Goal: Information Seeking & Learning: Learn about a topic

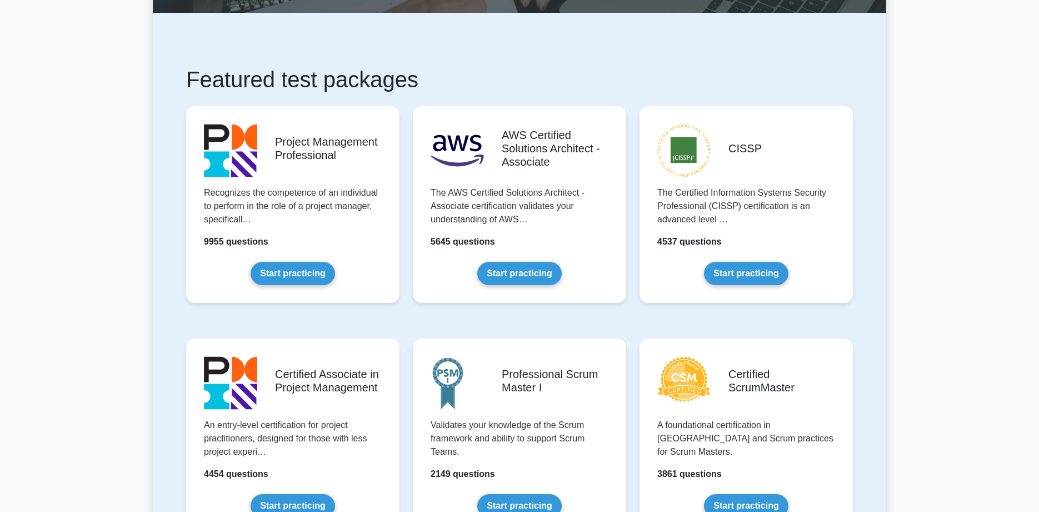
scroll to position [107, 0]
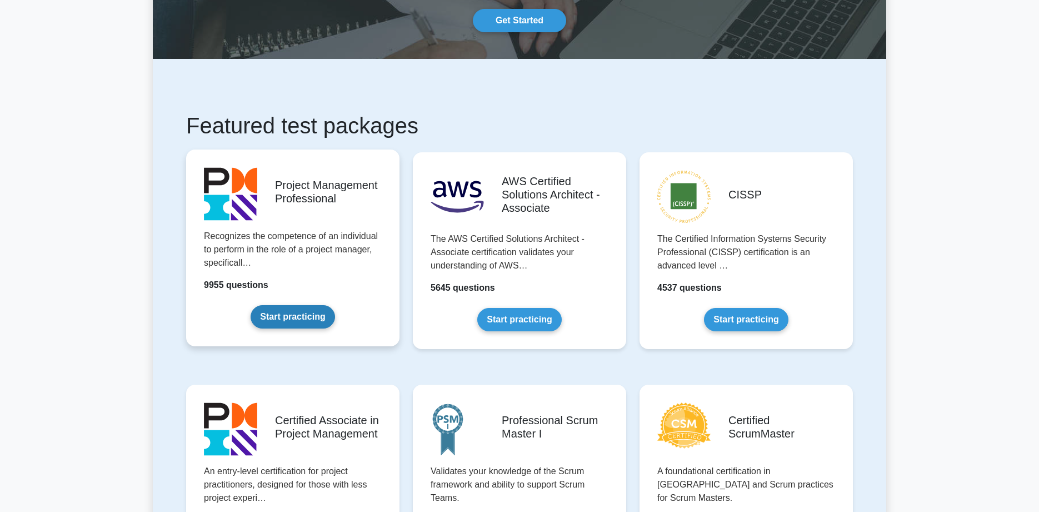
click at [296, 315] on link "Start practicing" at bounding box center [293, 316] width 84 height 23
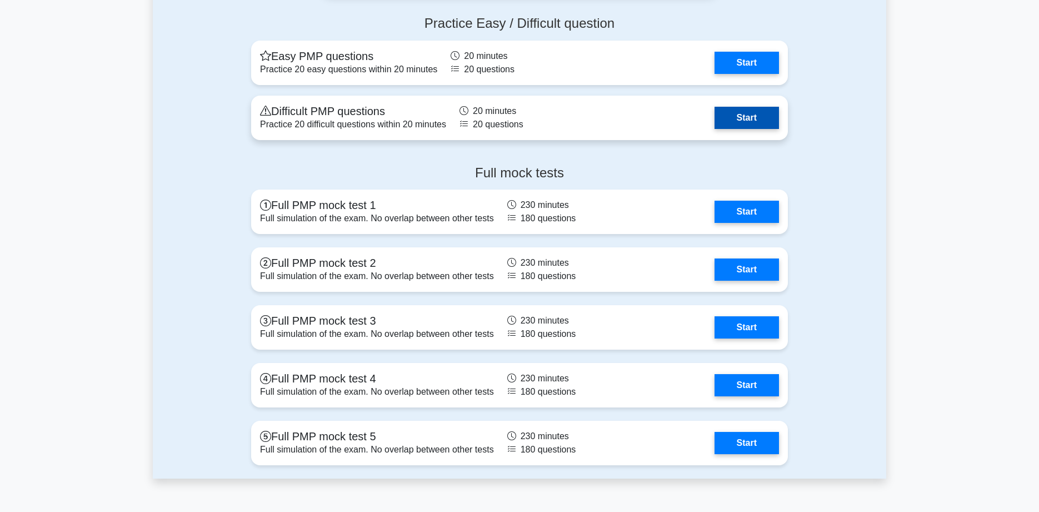
scroll to position [4322, 0]
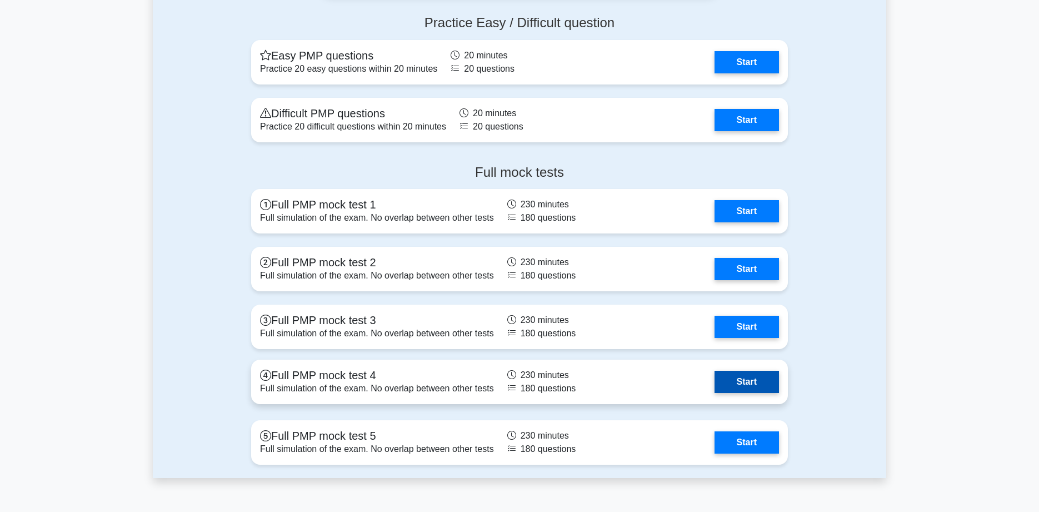
click at [715, 381] on link "Start" at bounding box center [747, 382] width 64 height 22
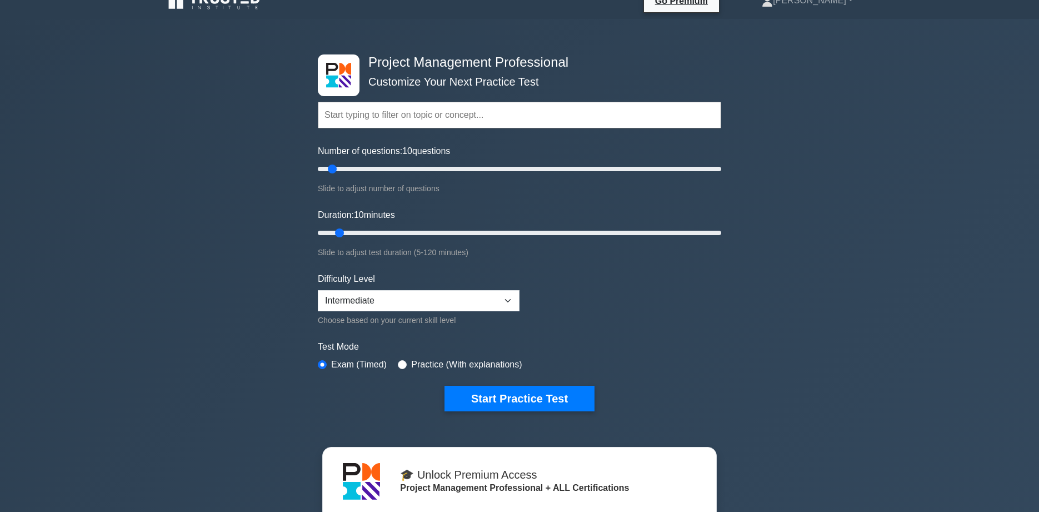
scroll to position [0, 0]
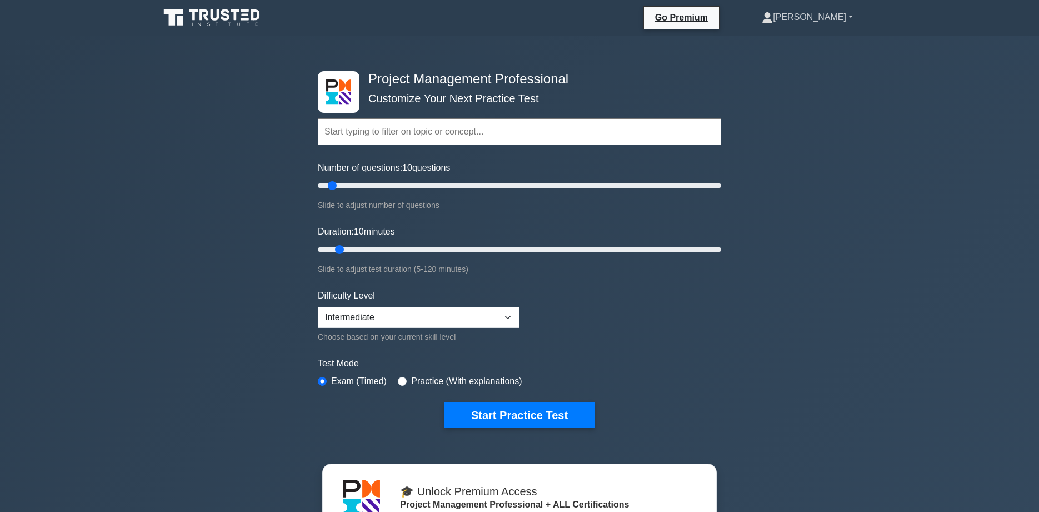
click at [796, 20] on link "[PERSON_NAME]" at bounding box center [807, 17] width 144 height 22
click at [753, 45] on link "Profile" at bounding box center [780, 43] width 88 height 18
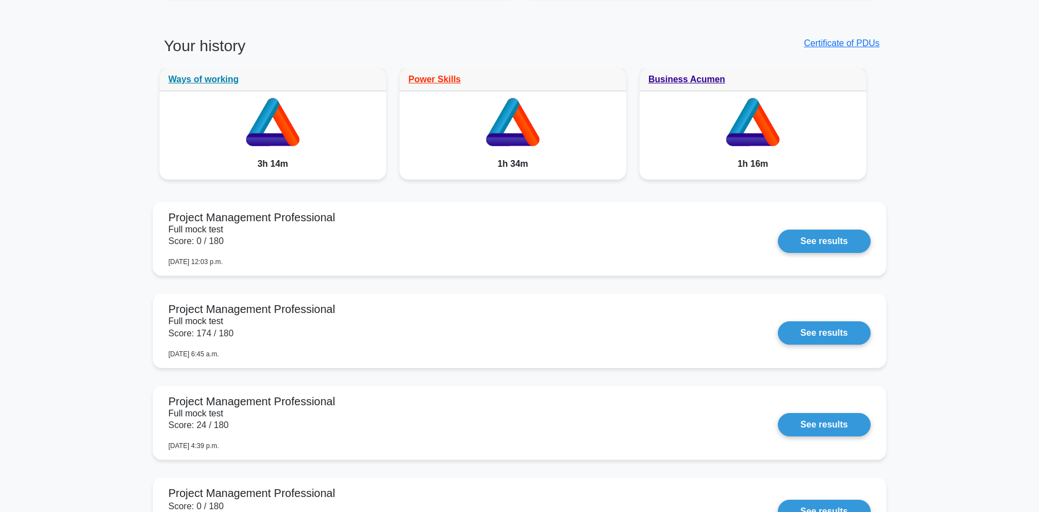
scroll to position [907, 0]
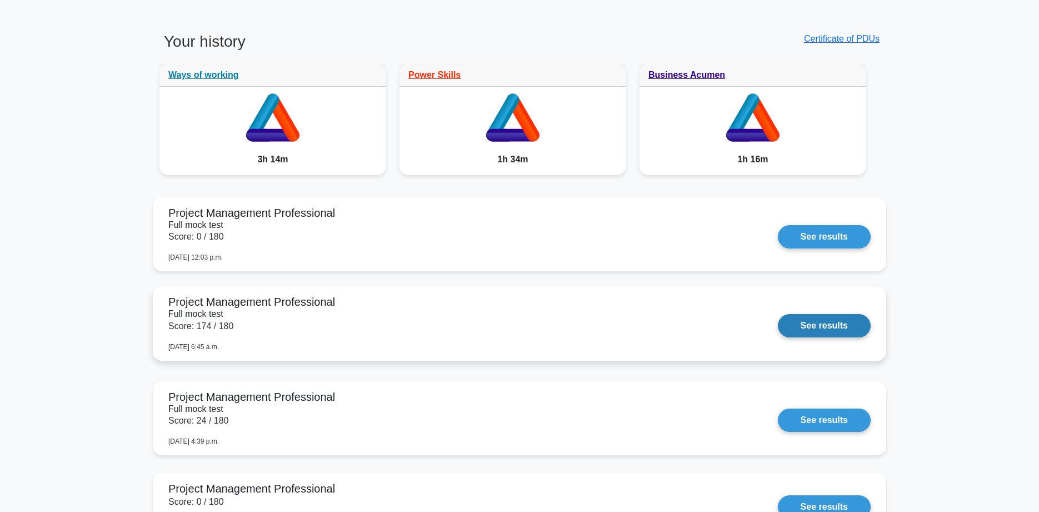
click at [778, 330] on link "See results" at bounding box center [824, 325] width 93 height 23
click at [851, 325] on link "See results" at bounding box center [824, 325] width 93 height 23
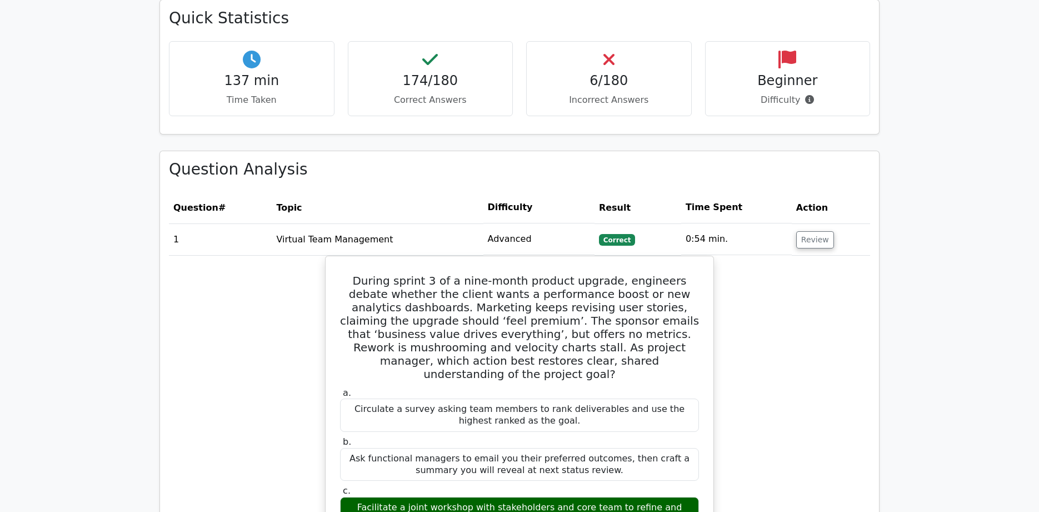
scroll to position [765, 0]
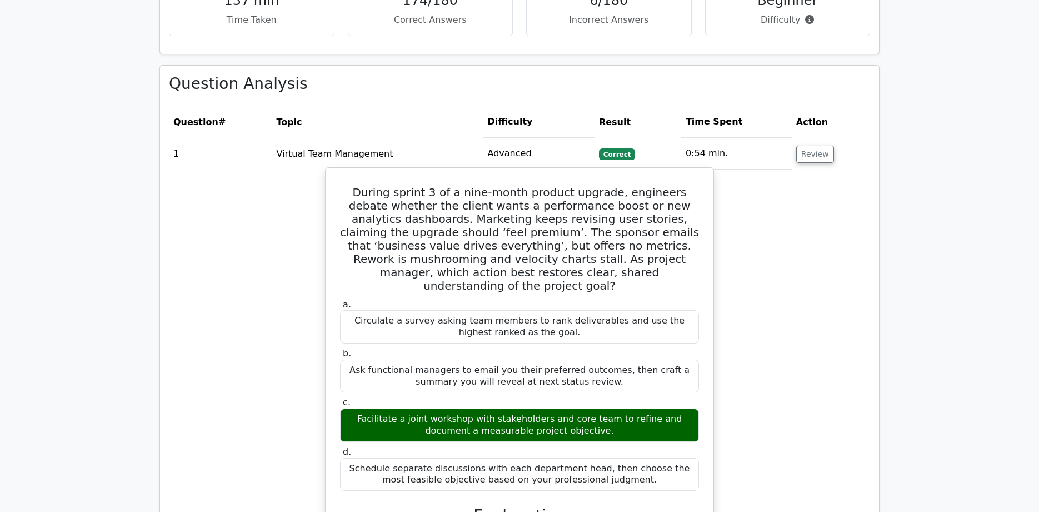
click at [351, 186] on h5 "During sprint 3 of a nine-month product upgrade, engineers debate whether the c…" at bounding box center [519, 239] width 361 height 107
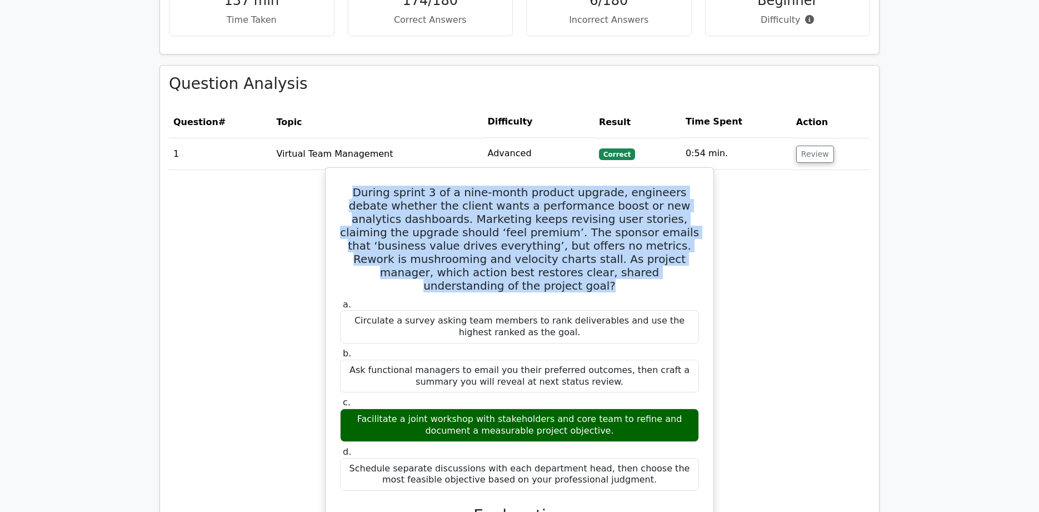
drag, startPoint x: 353, startPoint y: 178, endPoint x: 704, endPoint y: 272, distance: 363.0
click at [704, 272] on div "During sprint 3 of a nine-month product upgrade, engineers debate whether the c…" at bounding box center [519, 500] width 379 height 657
copy div "During sprint 3 of a nine-month product upgrade, engineers debate whether the c…"
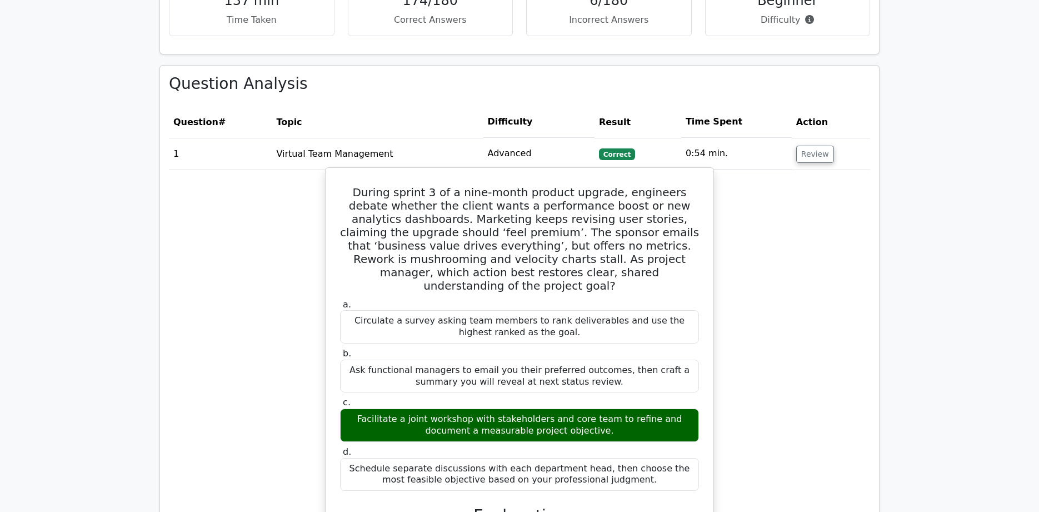
click at [356, 310] on div "Circulate a survey asking team members to rank deliverables and use the highest…" at bounding box center [519, 326] width 359 height 33
drag, startPoint x: 355, startPoint y: 295, endPoint x: 559, endPoint y: 306, distance: 204.2
click at [559, 310] on div "Circulate a survey asking team members to rank deliverables and use the highest…" at bounding box center [519, 326] width 359 height 33
copy div "Circulate a survey asking team members to rank deliverables and use the highest…"
click at [365, 360] on div "Ask functional managers to email you their preferred outcomes, then craft a sum…" at bounding box center [519, 376] width 359 height 33
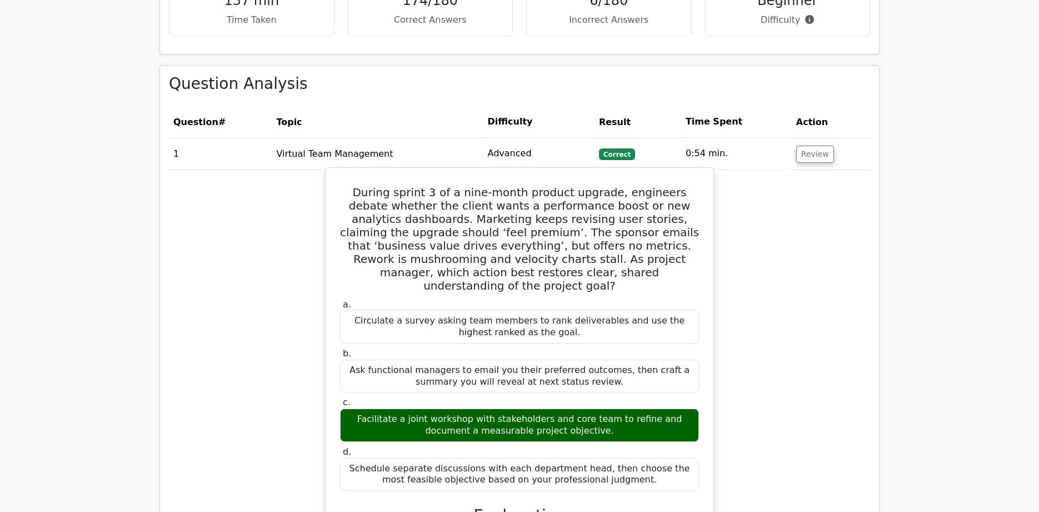
drag, startPoint x: 348, startPoint y: 346, endPoint x: 606, endPoint y: 361, distance: 258.3
click at [606, 361] on div "Ask functional managers to email you their preferred outcomes, then craft a sum…" at bounding box center [519, 376] width 359 height 33
copy div "Ask functional managers to email you their preferred outcomes, then craft a sum…"
drag, startPoint x: 349, startPoint y: 396, endPoint x: 586, endPoint y: 411, distance: 237.2
click at [586, 411] on div "Facilitate a joint workshop with stakeholders and core team to refine and docum…" at bounding box center [519, 424] width 359 height 33
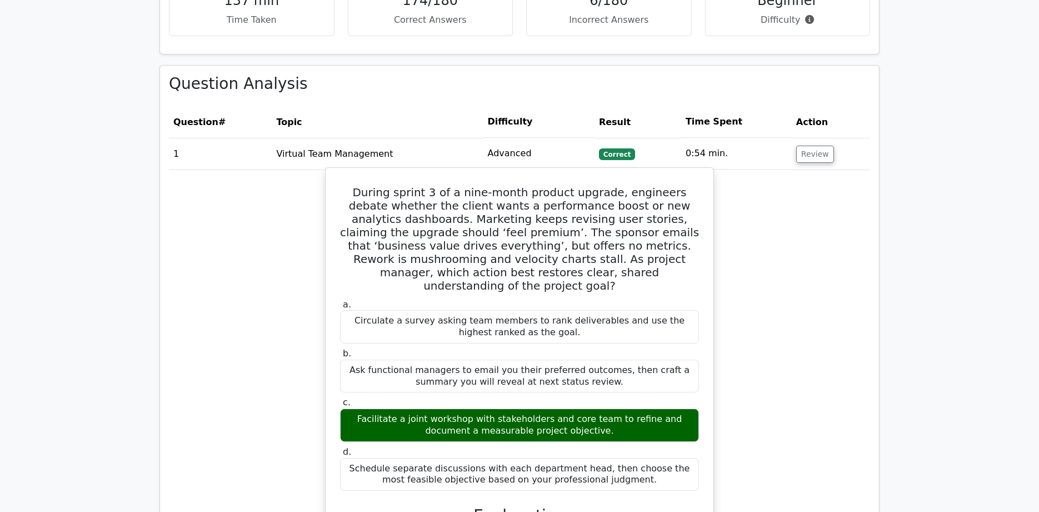
copy div "Facilitate a joint workshop with stakeholders and core team to refine and docum…"
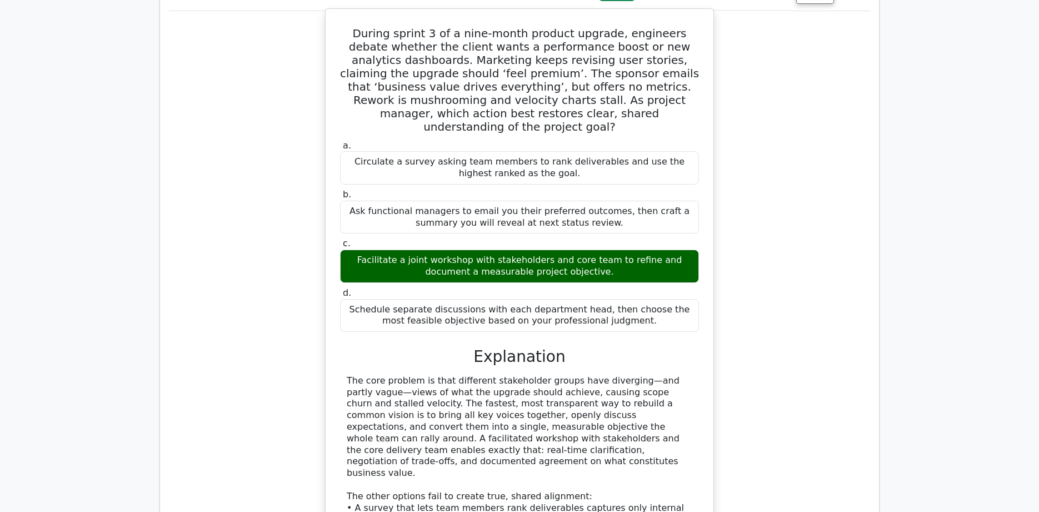
scroll to position [925, 0]
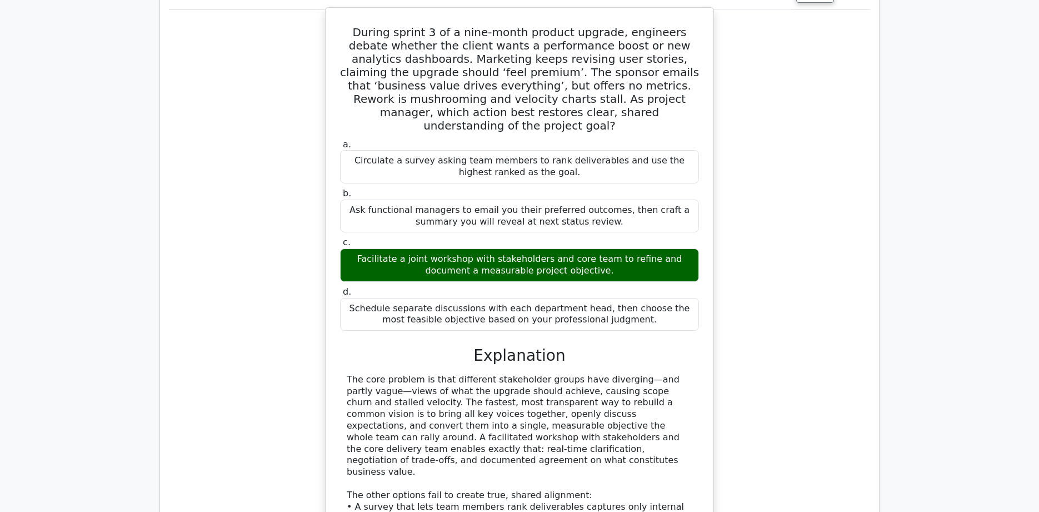
drag, startPoint x: 354, startPoint y: 284, endPoint x: 640, endPoint y: 293, distance: 285.8
click at [640, 298] on div "Schedule separate discussions with each department head, then choose the most f…" at bounding box center [519, 314] width 359 height 33
copy div "Schedule separate discussions with each department head, then choose the most f…"
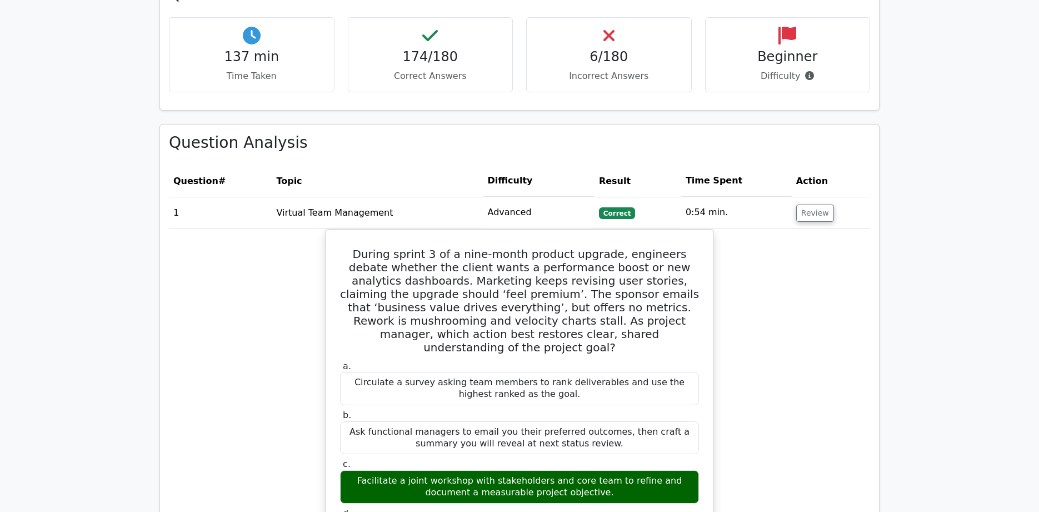
scroll to position [676, 0]
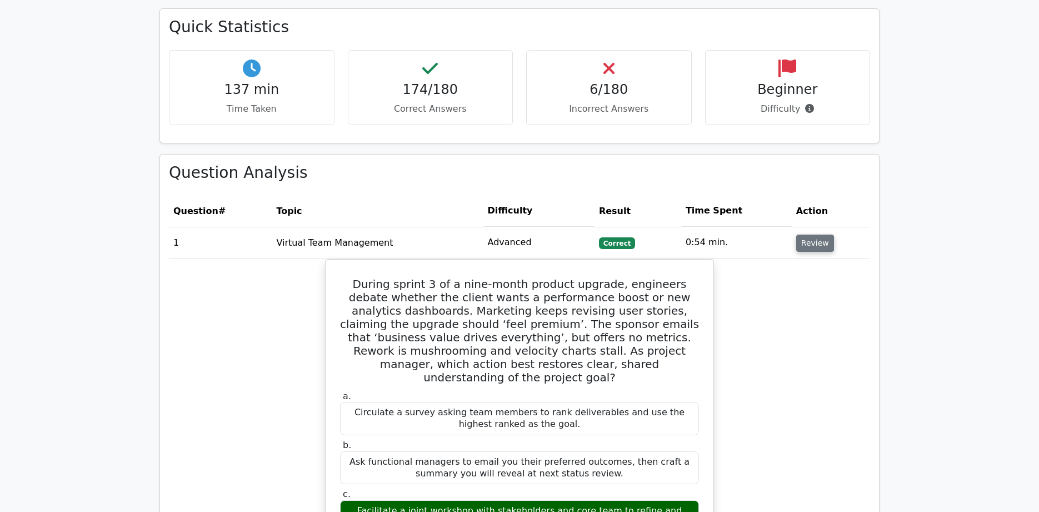
click at [816, 235] on button "Review" at bounding box center [815, 243] width 38 height 17
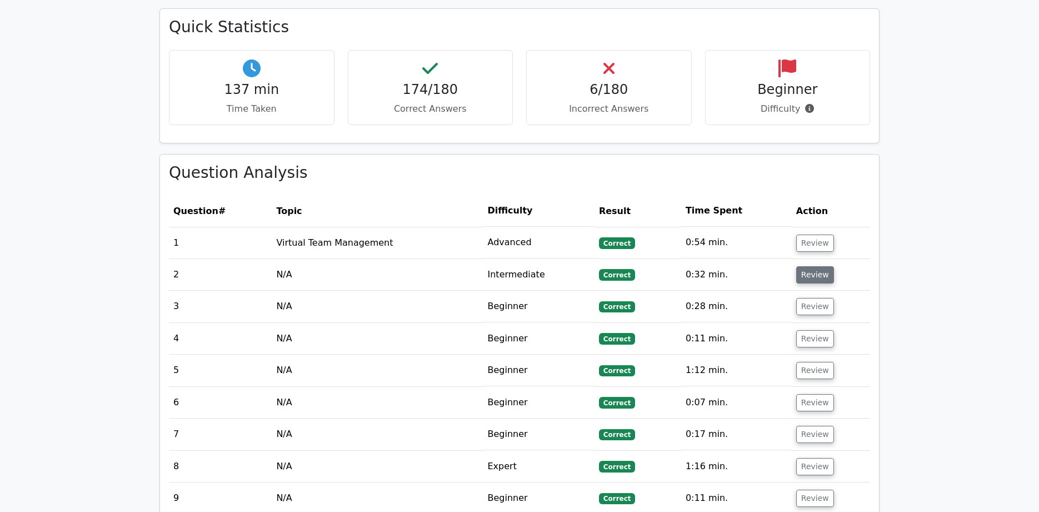
click at [811, 266] on button "Review" at bounding box center [815, 274] width 38 height 17
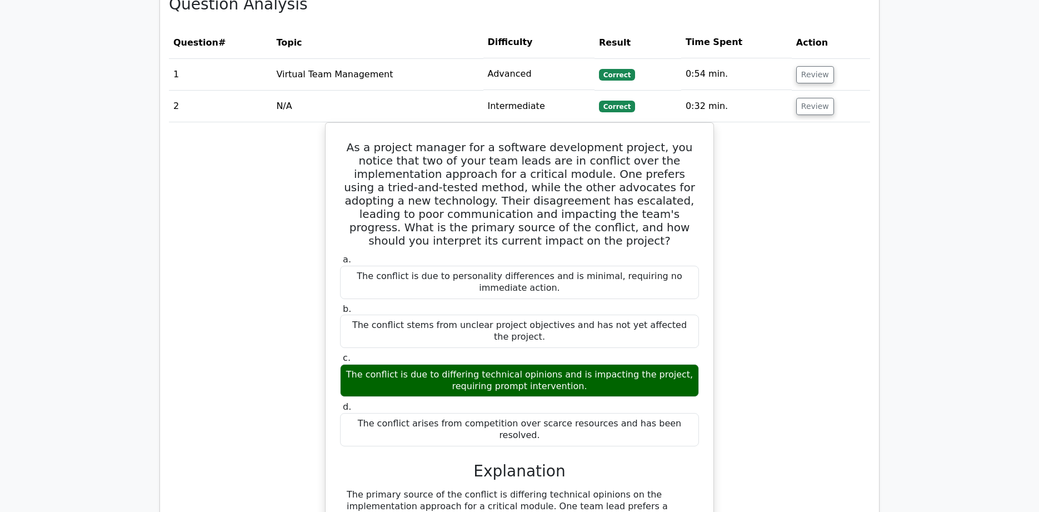
scroll to position [845, 0]
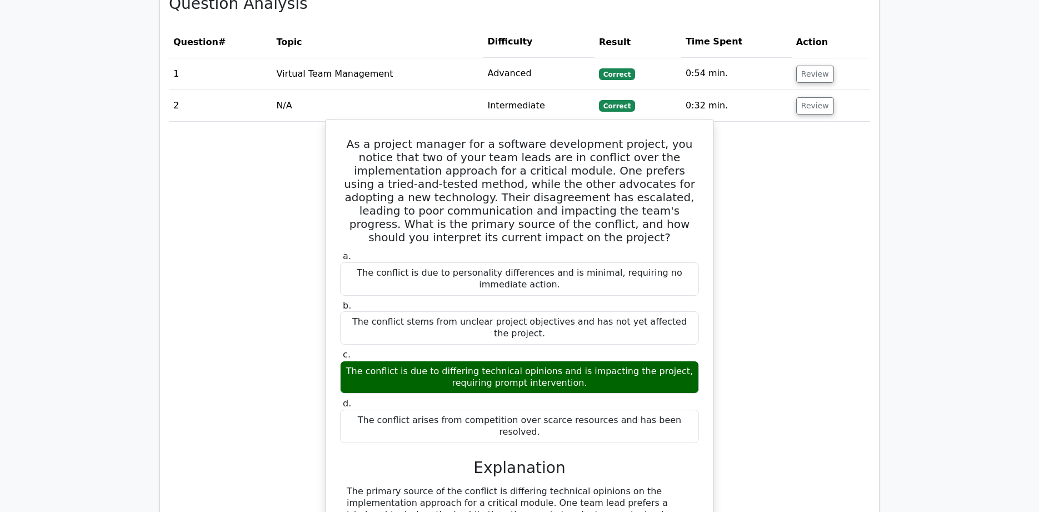
drag, startPoint x: 350, startPoint y: 132, endPoint x: 706, endPoint y: 219, distance: 367.3
click at [714, 217] on div "As a project manager for a software development project, you notice that two of…" at bounding box center [519, 364] width 701 height 484
copy h5 "As a project manager for a software development project, you notice that two of…"
click at [351, 262] on div "The conflict is due to personality differences and is minimal, requiring no imm…" at bounding box center [519, 278] width 359 height 33
drag, startPoint x: 351, startPoint y: 248, endPoint x: 538, endPoint y: 259, distance: 187.6
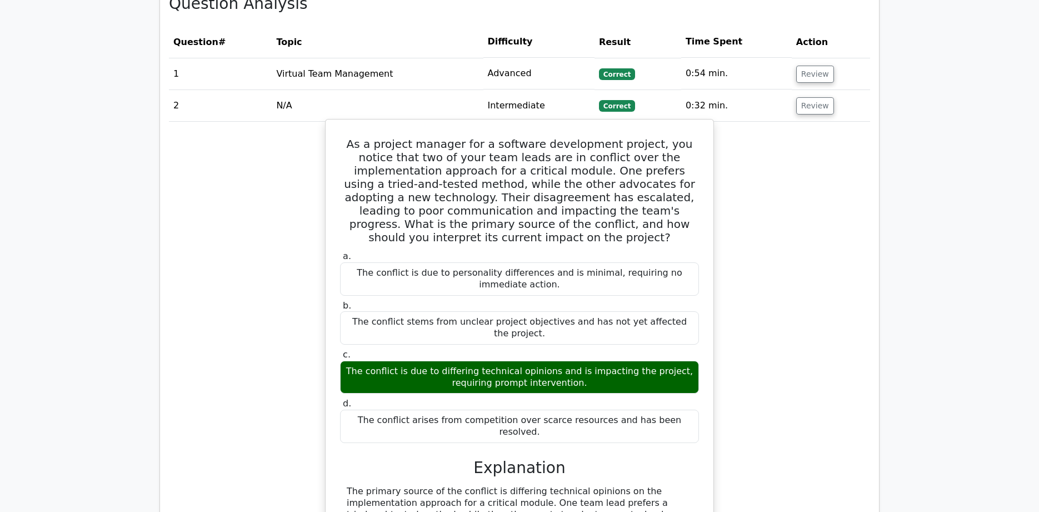
click at [538, 262] on div "The conflict is due to personality differences and is minimal, requiring no imm…" at bounding box center [519, 278] width 359 height 33
copy div "The conflict is due to personality differences and is minimal, requiring no imm…"
click at [361, 311] on div "The conflict stems from unclear project objectives and has not yet affected the…" at bounding box center [519, 327] width 359 height 33
drag, startPoint x: 361, startPoint y: 296, endPoint x: 553, endPoint y: 304, distance: 191.9
click at [553, 311] on div "The conflict stems from unclear project objectives and has not yet affected the…" at bounding box center [519, 327] width 359 height 33
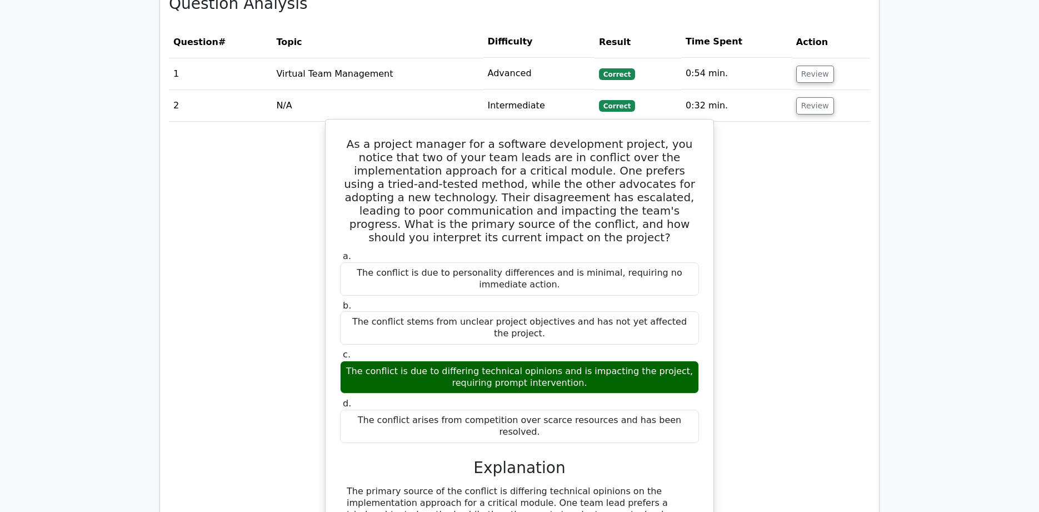
copy div "The conflict stems from unclear project objectives and has not yet affected the…"
drag, startPoint x: 361, startPoint y: 349, endPoint x: 587, endPoint y: 360, distance: 226.4
click at [587, 361] on div "The conflict is due to differing technical opinions and is impacting the projec…" at bounding box center [519, 377] width 359 height 33
copy div "The conflict is due to differing technical opinions and is impacting the projec…"
drag, startPoint x: 354, startPoint y: 396, endPoint x: 687, endPoint y: 395, distance: 332.9
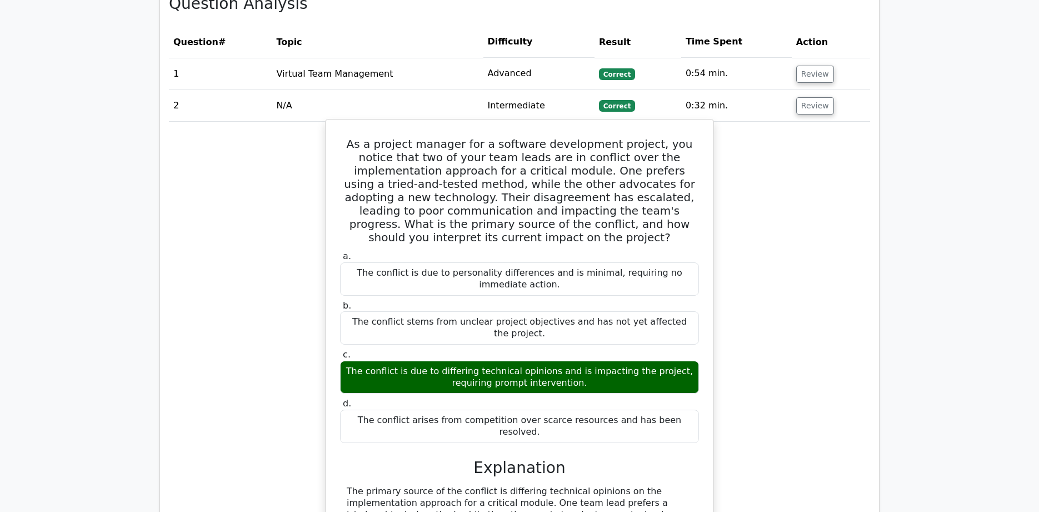
click at [687, 410] on div "The conflict arises from competition over scarce resources and has been resolve…" at bounding box center [519, 426] width 359 height 33
copy div "The conflict arises from competition over scarce resources and has been resolve…"
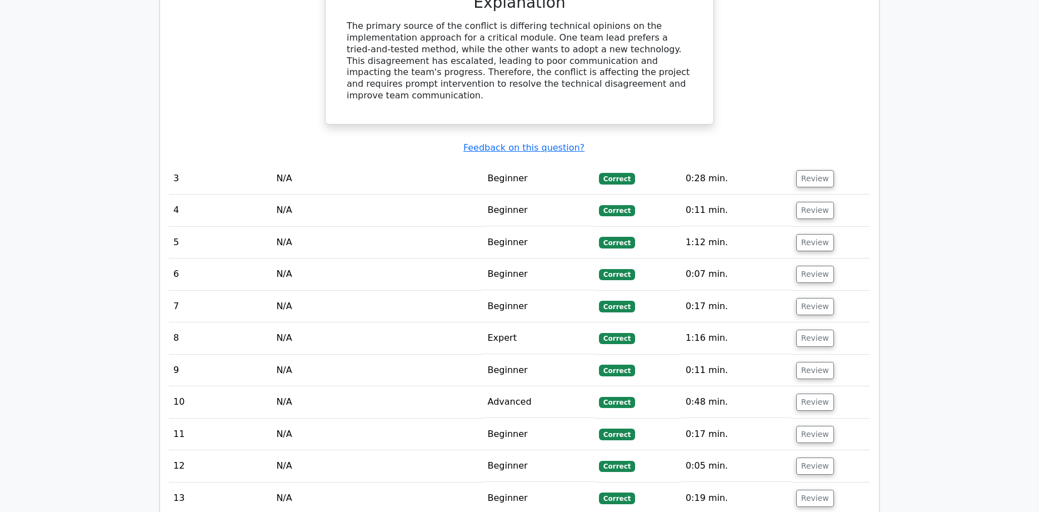
scroll to position [1316, 0]
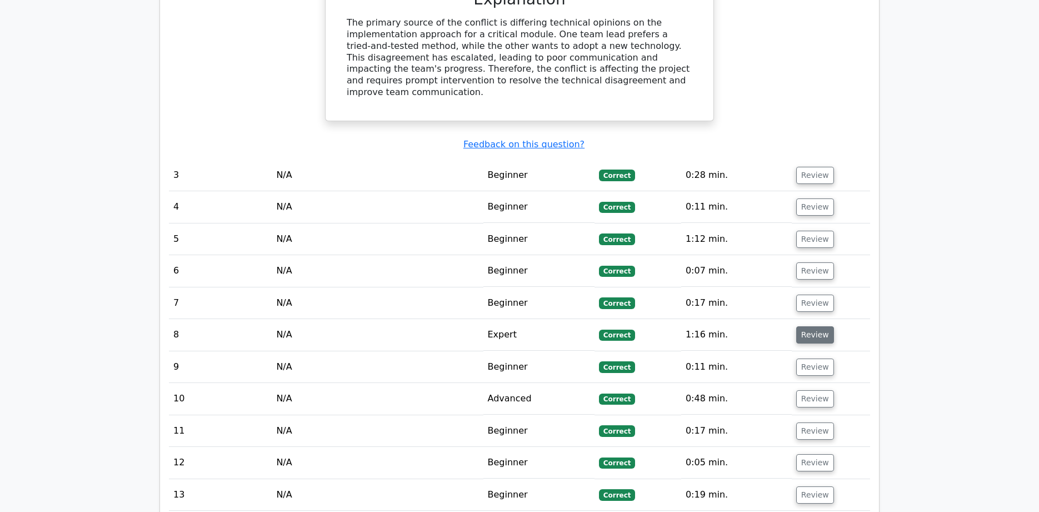
click at [822, 326] on button "Review" at bounding box center [815, 334] width 38 height 17
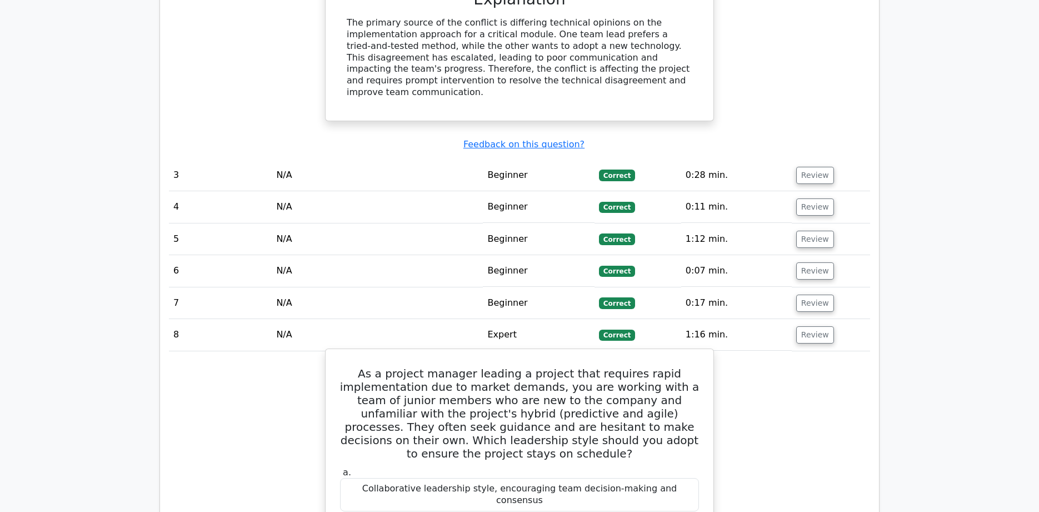
drag, startPoint x: 376, startPoint y: 321, endPoint x: 554, endPoint y: 387, distance: 189.7
click at [557, 397] on h5 "As a project manager leading a project that requires rapid implementation due t…" at bounding box center [519, 413] width 361 height 93
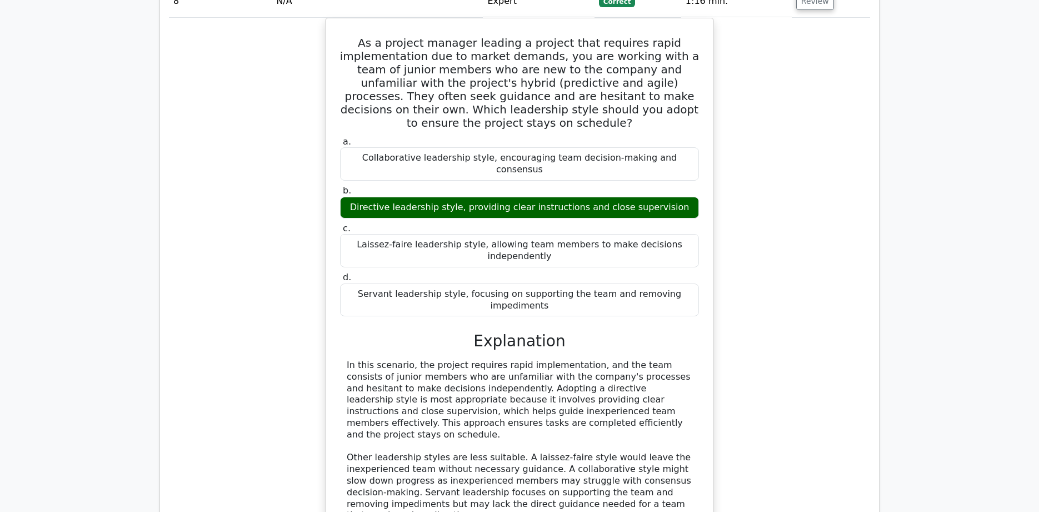
scroll to position [1654, 0]
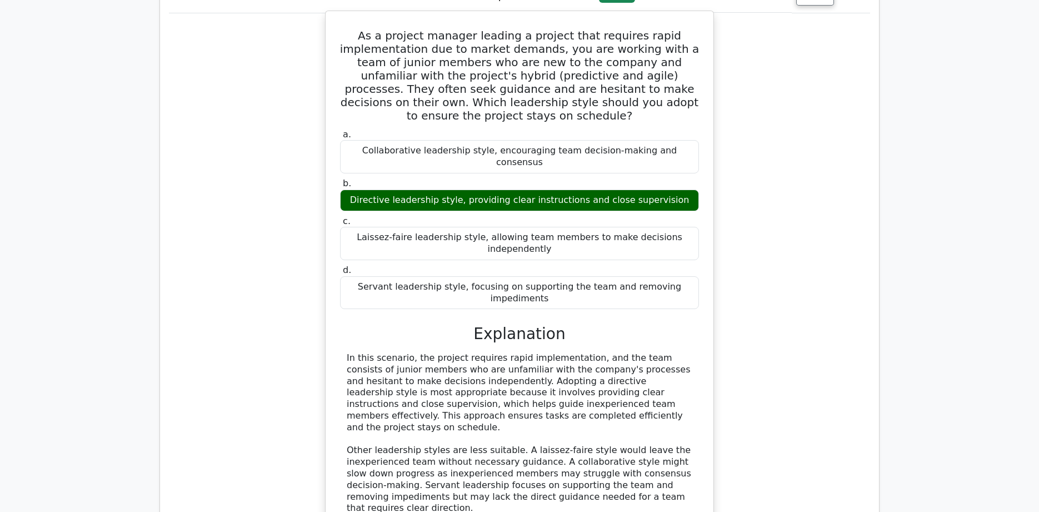
click at [401, 140] on div "Collaborative leadership style, encouraging team decision-making and consensus" at bounding box center [519, 156] width 359 height 33
drag, startPoint x: 356, startPoint y: 101, endPoint x: 685, endPoint y: 102, distance: 329.6
click at [685, 140] on div "Collaborative leadership style, encouraging team decision-making and consensus" at bounding box center [519, 156] width 359 height 33
drag, startPoint x: 361, startPoint y: 140, endPoint x: 676, endPoint y: 139, distance: 315.1
click at [676, 190] on div "Directive leadership style, providing clear instructions and close supervision" at bounding box center [519, 201] width 359 height 22
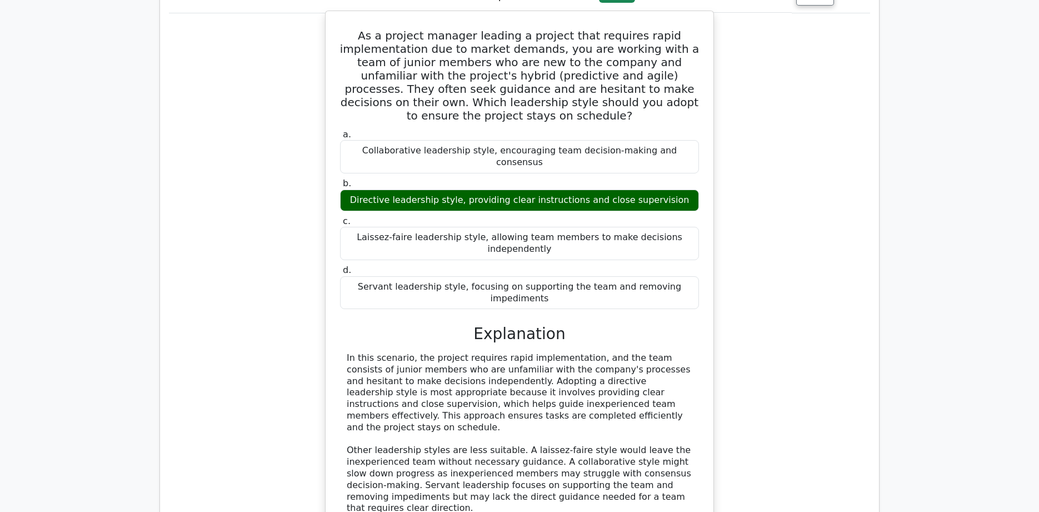
drag, startPoint x: 373, startPoint y: 177, endPoint x: 527, endPoint y: 183, distance: 154.6
click at [552, 227] on div "Laissez-faire leadership style, allowing team members to make decisions indepen…" at bounding box center [519, 243] width 359 height 33
drag, startPoint x: 347, startPoint y: 225, endPoint x: 709, endPoint y: 225, distance: 361.8
click at [709, 225] on div "As a project manager leading a project that requires rapid implementation due t…" at bounding box center [519, 274] width 389 height 527
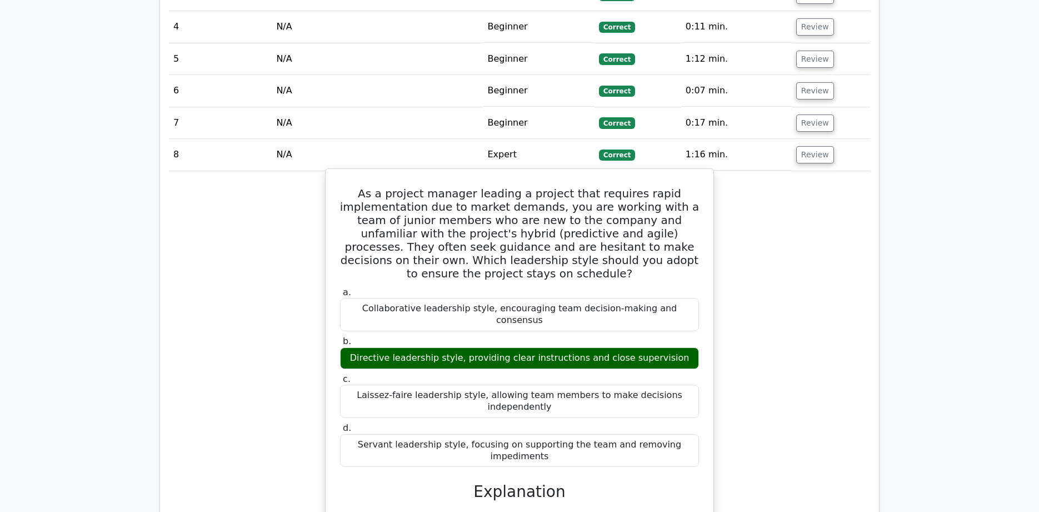
scroll to position [1494, 0]
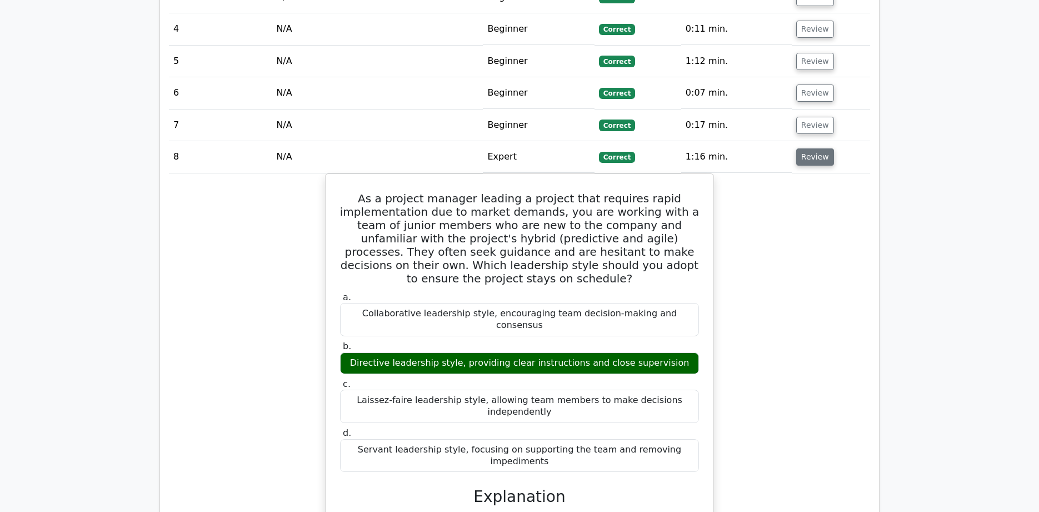
click at [819, 148] on button "Review" at bounding box center [815, 156] width 38 height 17
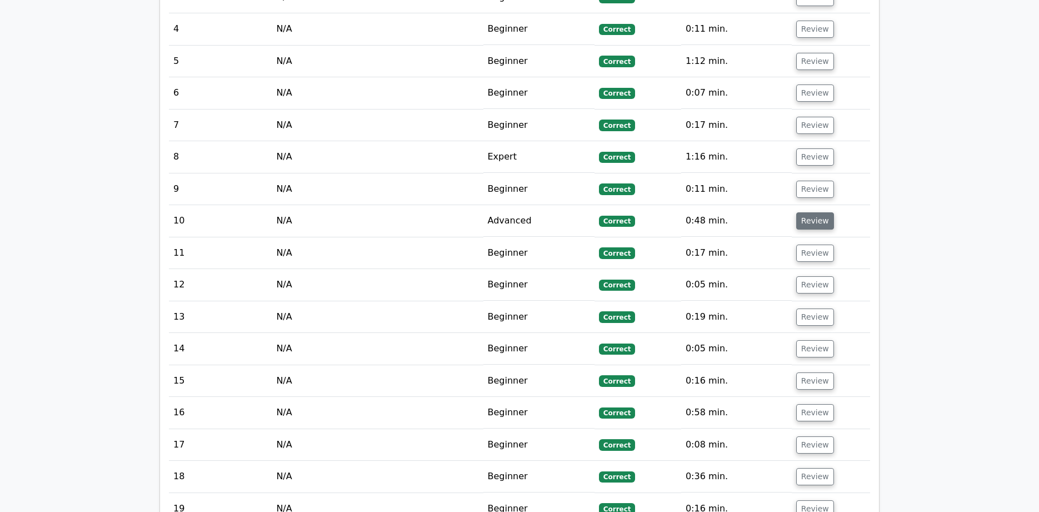
click at [811, 212] on button "Review" at bounding box center [815, 220] width 38 height 17
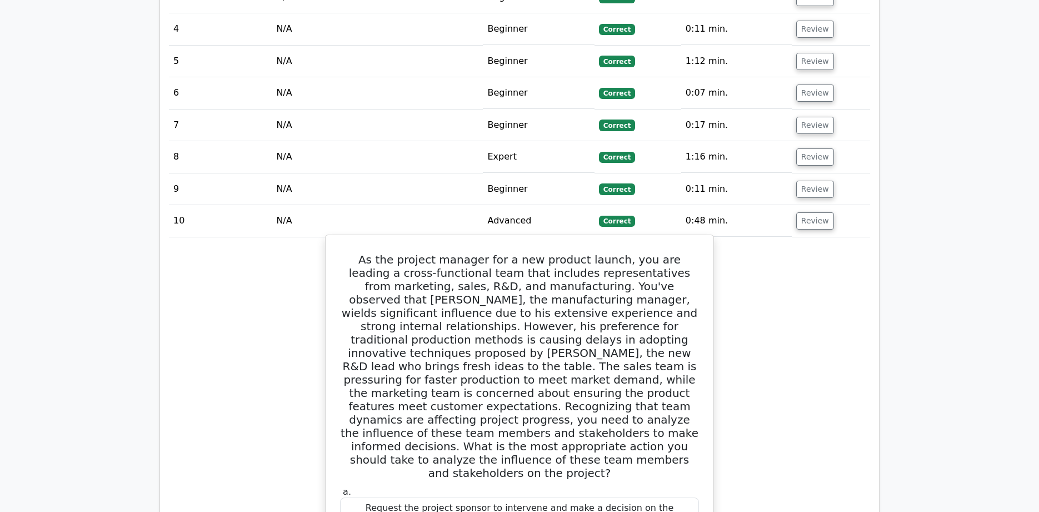
drag, startPoint x: 354, startPoint y: 207, endPoint x: 609, endPoint y: 393, distance: 316.1
click at [609, 393] on h5 "As the project manager for a new product launch, you are leading a cross-functi…" at bounding box center [519, 366] width 361 height 227
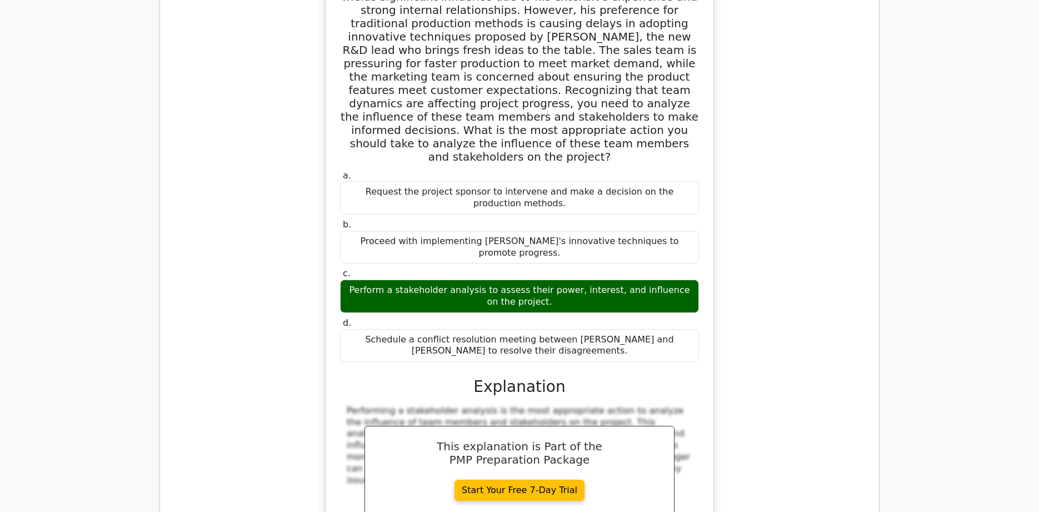
scroll to position [1832, 0]
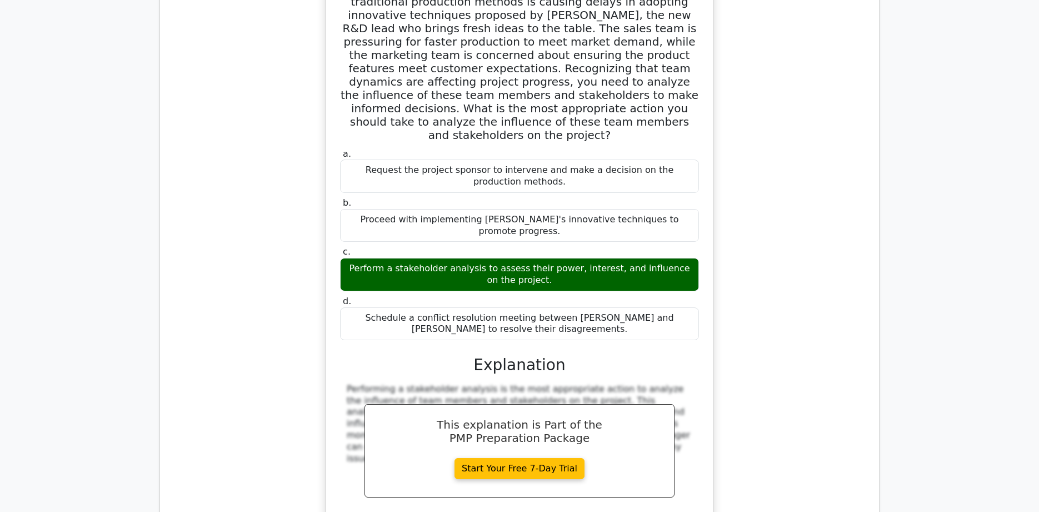
drag, startPoint x: 357, startPoint y: 94, endPoint x: 541, endPoint y: 104, distance: 184.3
click at [541, 160] on div "Request the project sponsor to intervene and make a decision on the production …" at bounding box center [519, 176] width 359 height 33
drag, startPoint x: 363, startPoint y: 141, endPoint x: 680, endPoint y: 147, distance: 317.4
click at [725, 147] on div "a. Request the project sponsor to intervene and make a decision on the producti…" at bounding box center [519, 234] width 701 height 670
click at [352, 258] on div "Perform a stakeholder analysis to assess their power, interest, and influence o…" at bounding box center [519, 274] width 359 height 33
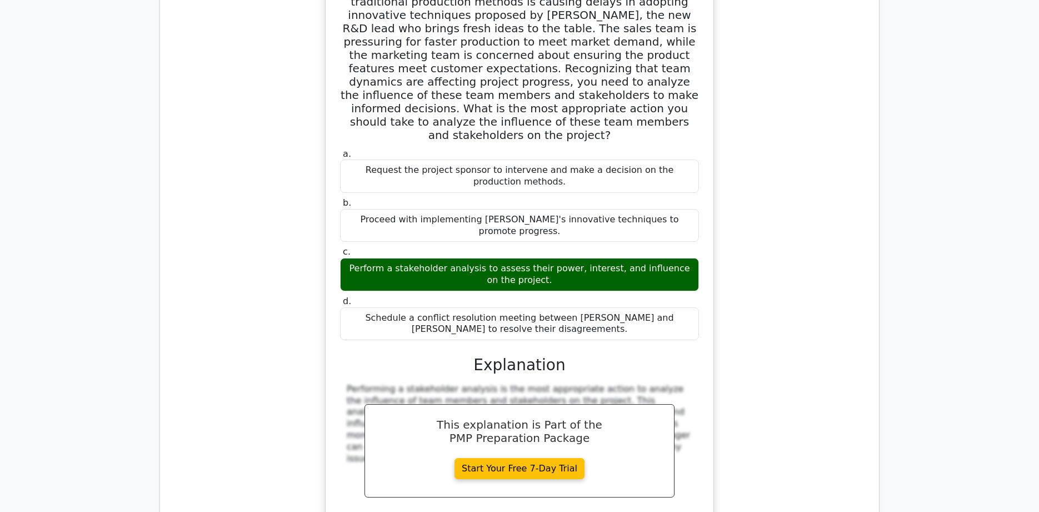
drag, startPoint x: 348, startPoint y: 179, endPoint x: 550, endPoint y: 189, distance: 202.0
click at [550, 258] on div "Perform a stakeholder analysis to assess their power, interest, and influence o…" at bounding box center [519, 274] width 359 height 33
drag, startPoint x: 360, startPoint y: 229, endPoint x: 568, endPoint y: 244, distance: 208.9
click at [575, 250] on div "a. Request the project sponsor to intervene and make a decision on the producti…" at bounding box center [519, 244] width 372 height 197
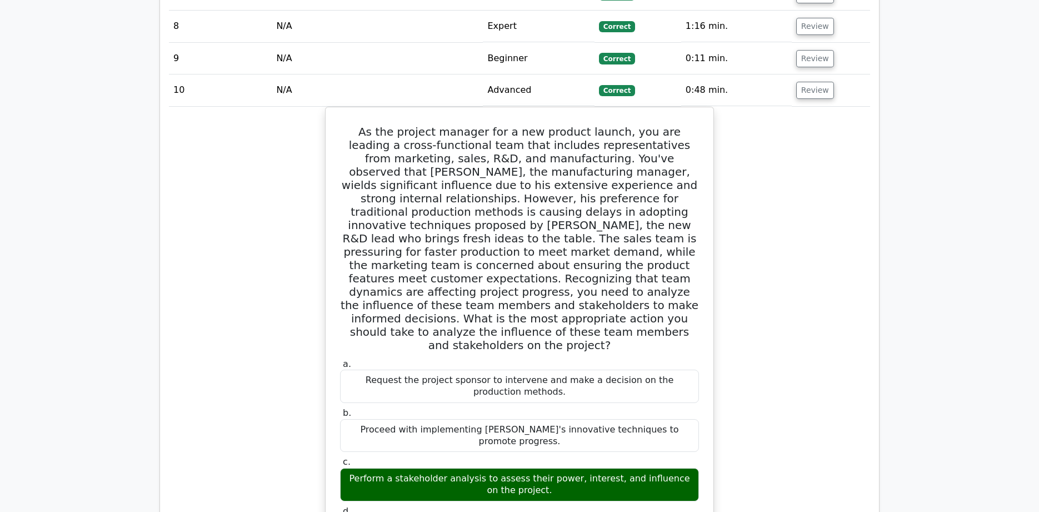
scroll to position [1574, 0]
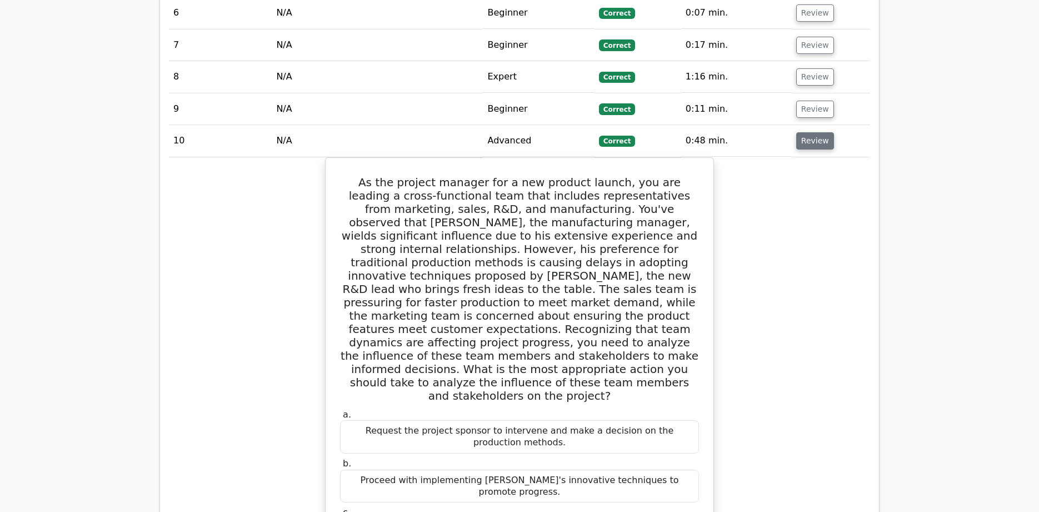
click at [809, 132] on button "Review" at bounding box center [815, 140] width 38 height 17
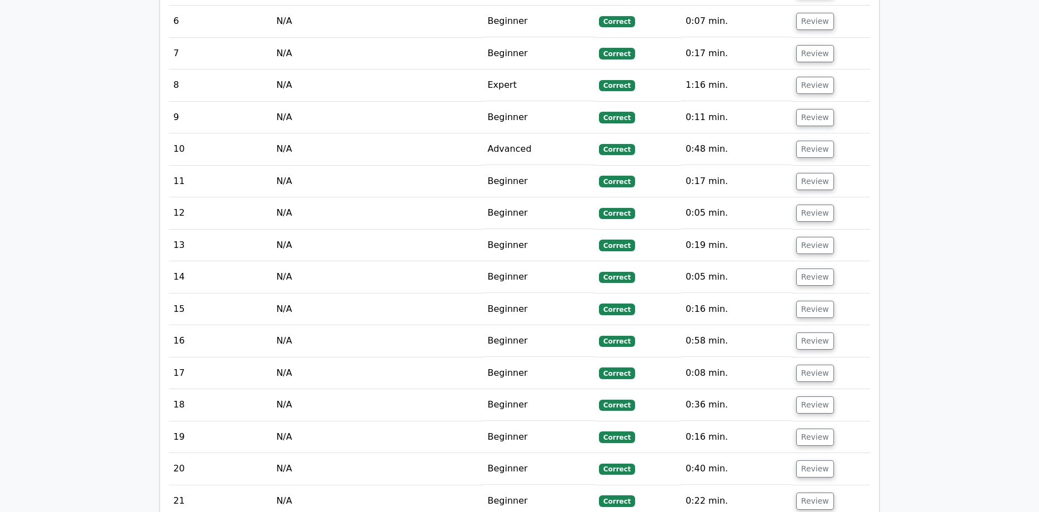
scroll to position [1565, 0]
click at [814, 77] on button "Review" at bounding box center [815, 85] width 38 height 17
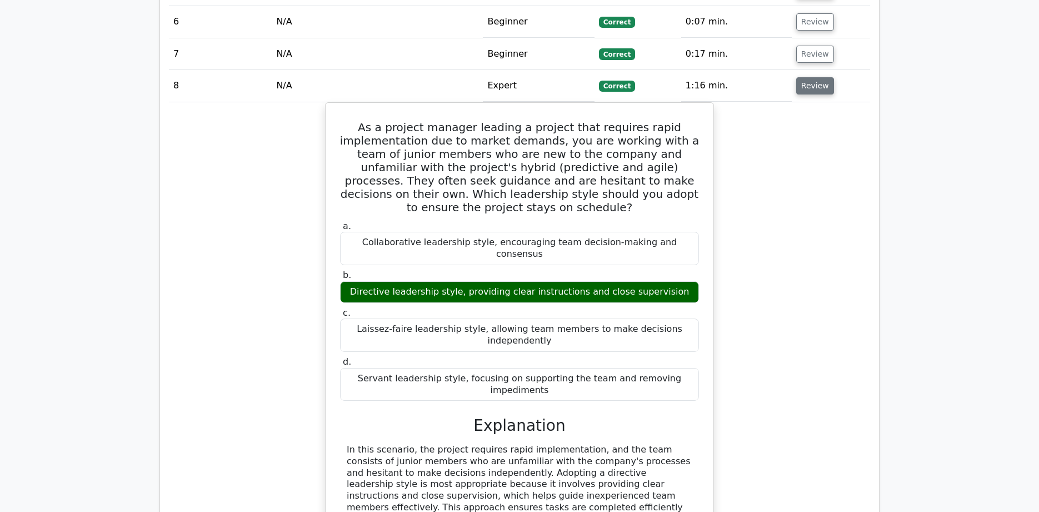
click at [814, 77] on button "Review" at bounding box center [815, 85] width 38 height 17
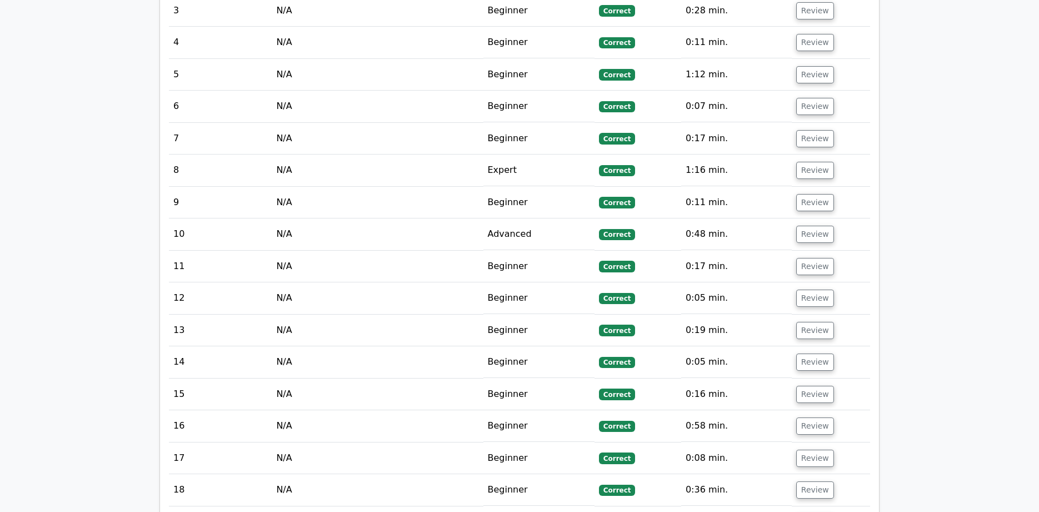
scroll to position [1476, 0]
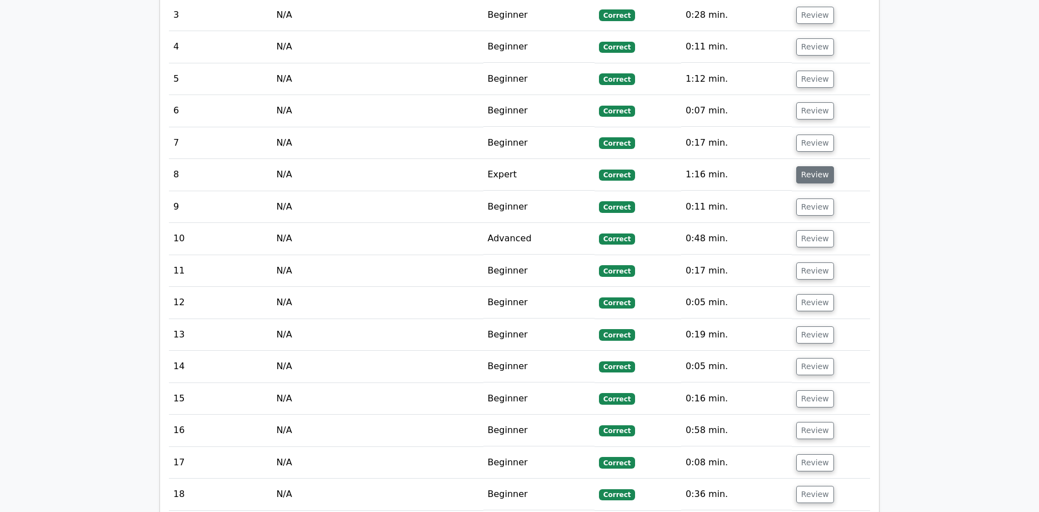
click at [811, 166] on button "Review" at bounding box center [815, 174] width 38 height 17
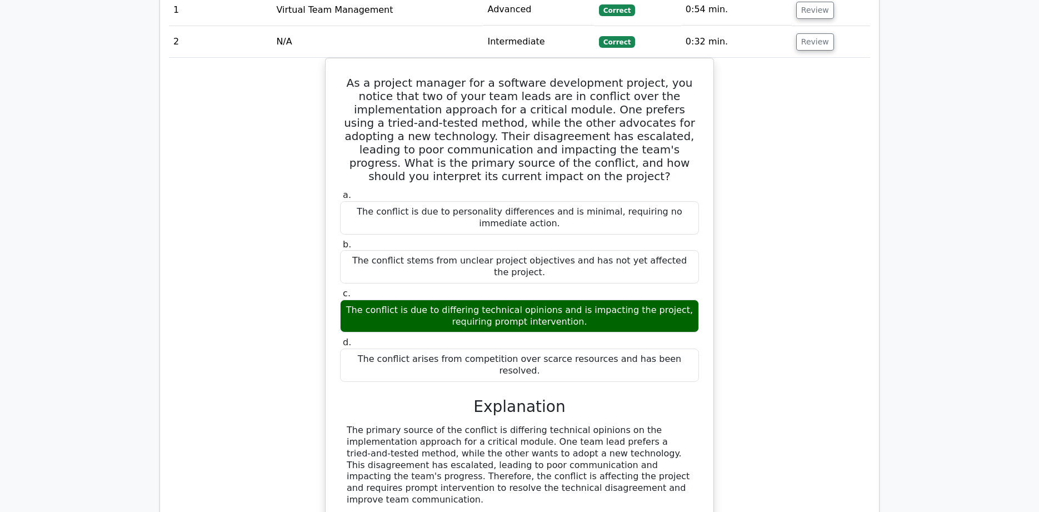
scroll to position [827, 0]
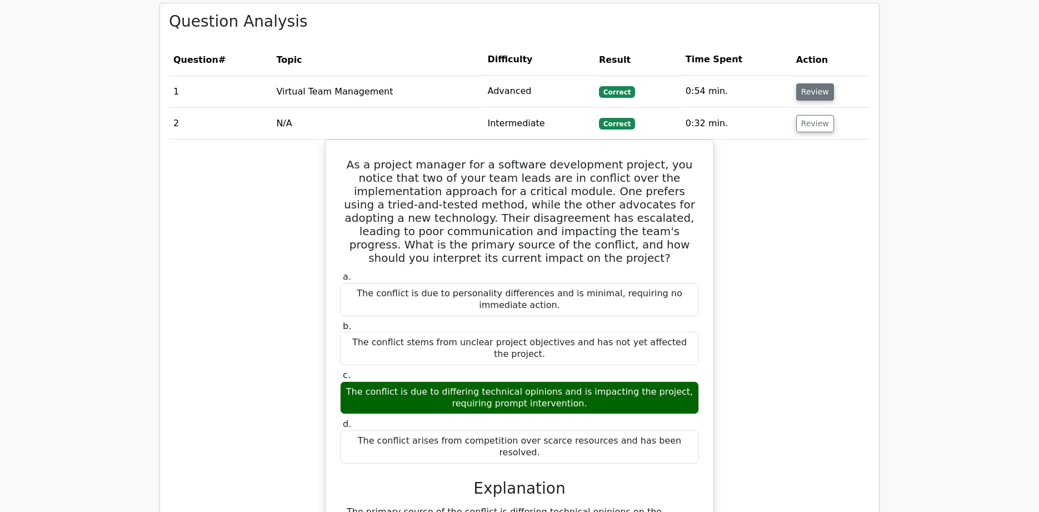
click at [806, 83] on button "Review" at bounding box center [815, 91] width 38 height 17
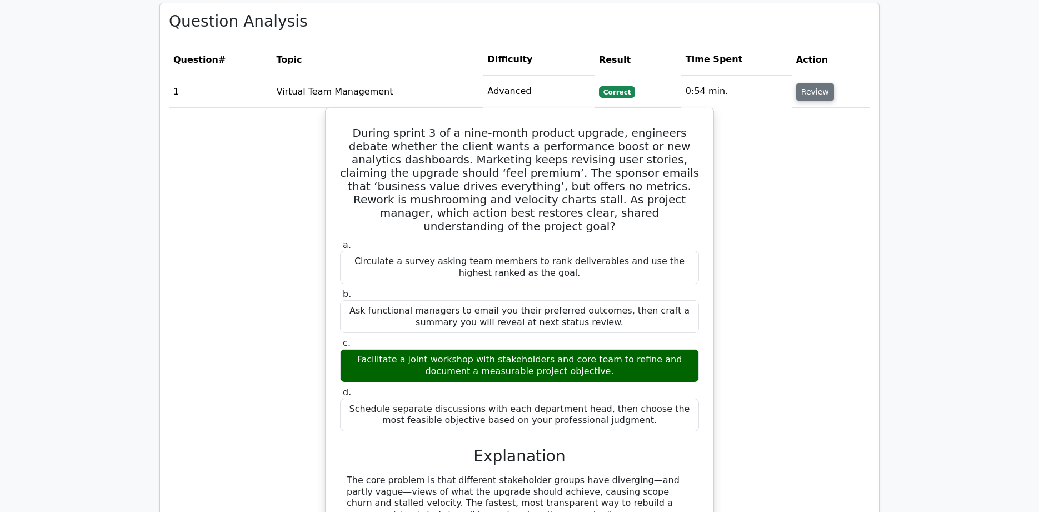
click at [811, 83] on button "Review" at bounding box center [815, 91] width 38 height 17
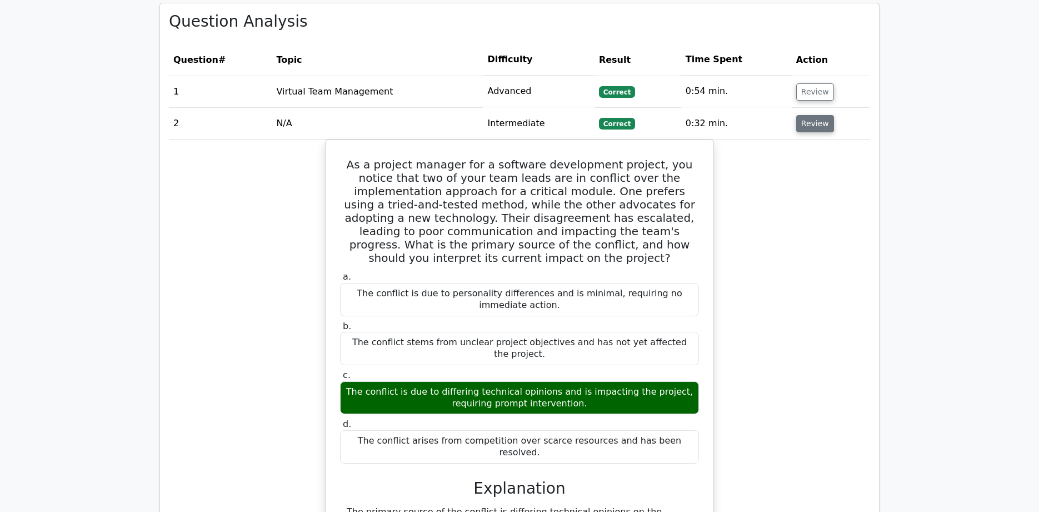
click at [811, 115] on button "Review" at bounding box center [815, 123] width 38 height 17
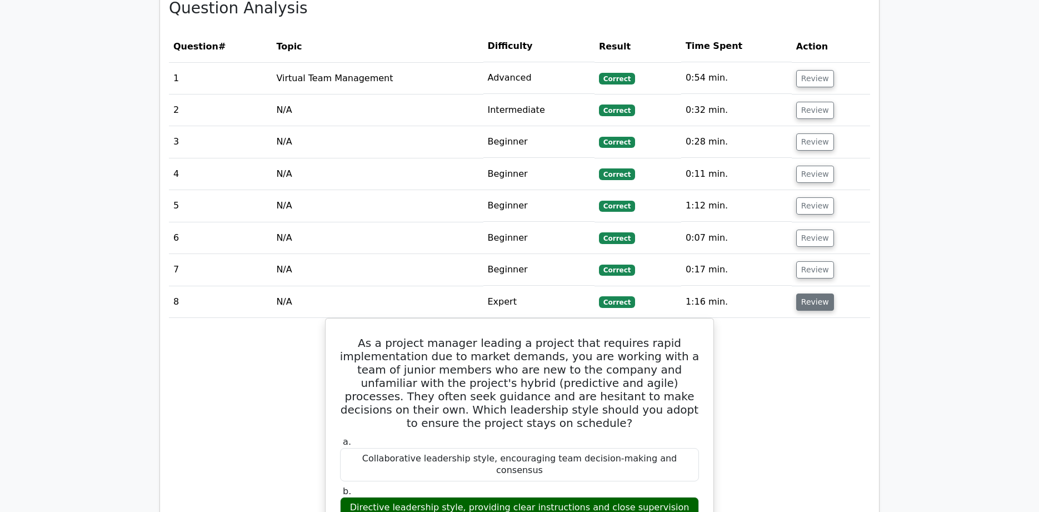
scroll to position [845, 0]
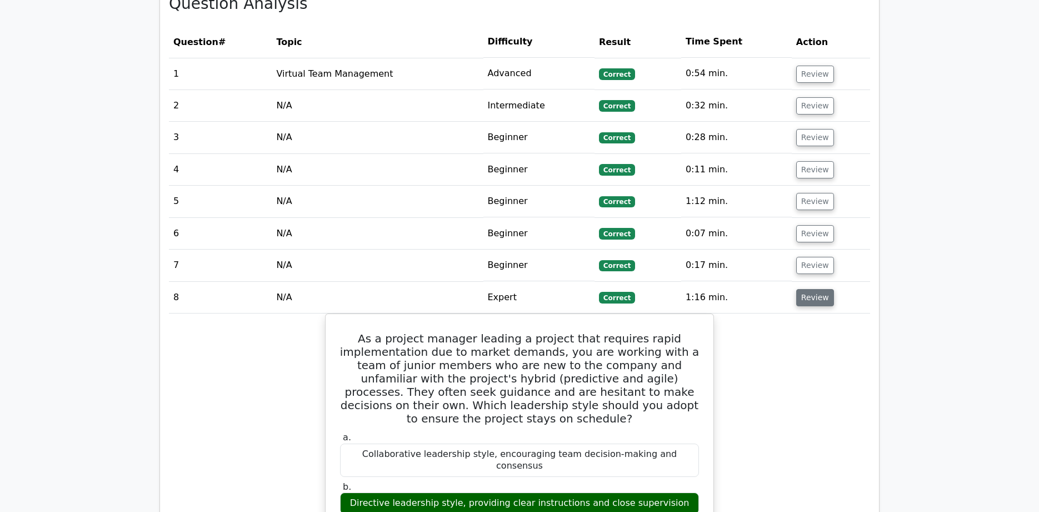
click at [810, 289] on button "Review" at bounding box center [815, 297] width 38 height 17
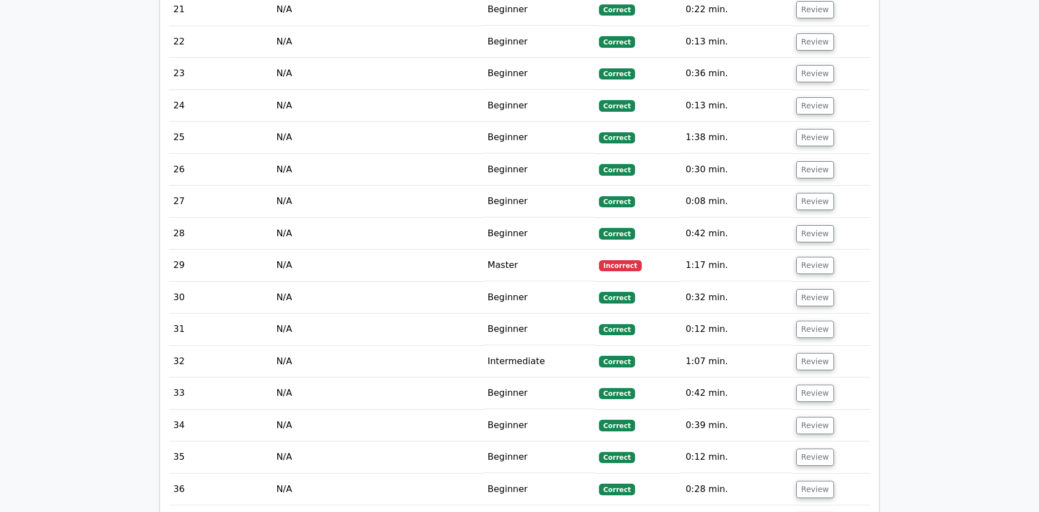
scroll to position [1601, 0]
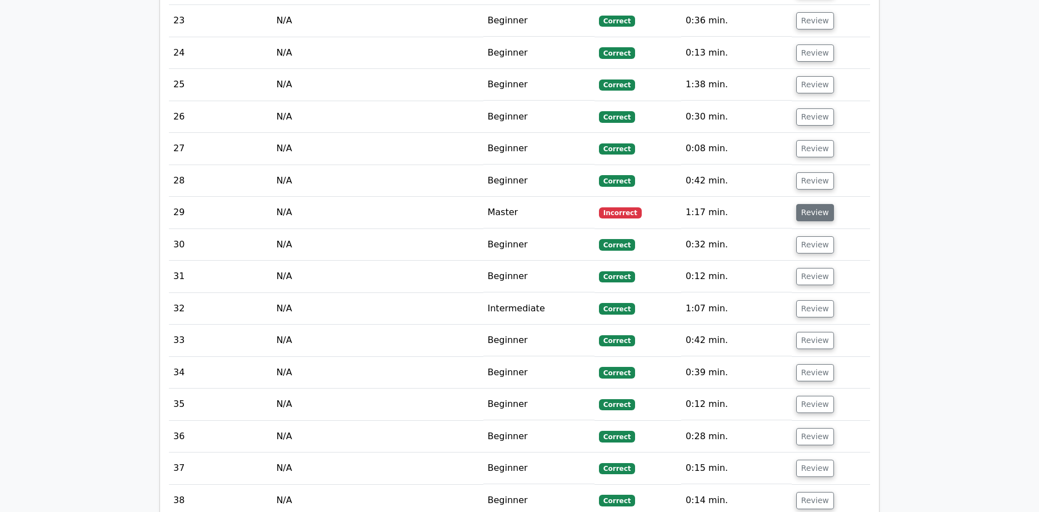
click at [819, 204] on button "Review" at bounding box center [815, 212] width 38 height 17
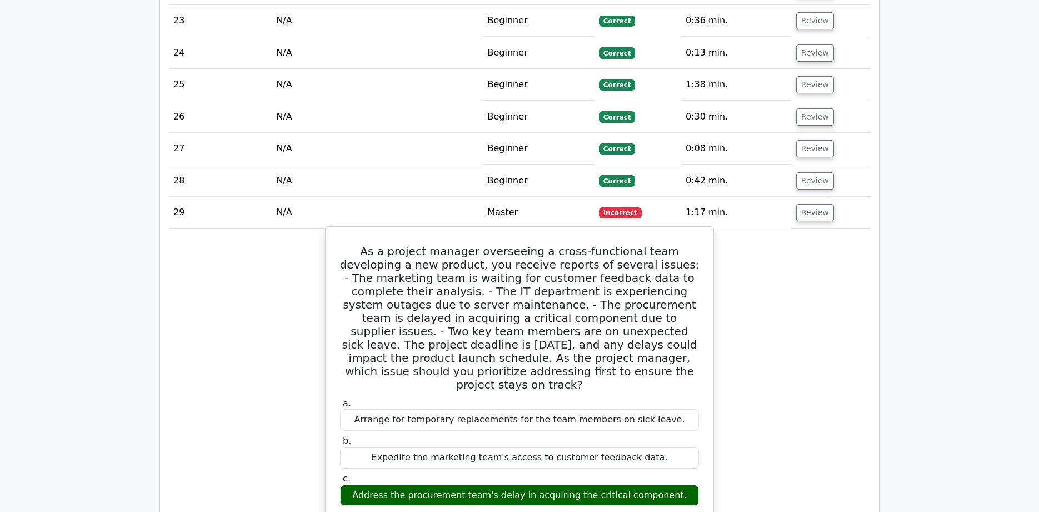
drag, startPoint x: 345, startPoint y: 230, endPoint x: 579, endPoint y: 348, distance: 262.2
click at [579, 348] on h5 "As a project manager overseeing a cross-functional team developing a new produc…" at bounding box center [519, 318] width 361 height 147
click at [371, 409] on div "Arrange for temporary replacements for the team members on sick leave." at bounding box center [519, 420] width 359 height 22
drag, startPoint x: 372, startPoint y: 387, endPoint x: 674, endPoint y: 384, distance: 301.8
click at [674, 409] on div "Arrange for temporary replacements for the team members on sick leave." at bounding box center [519, 420] width 359 height 22
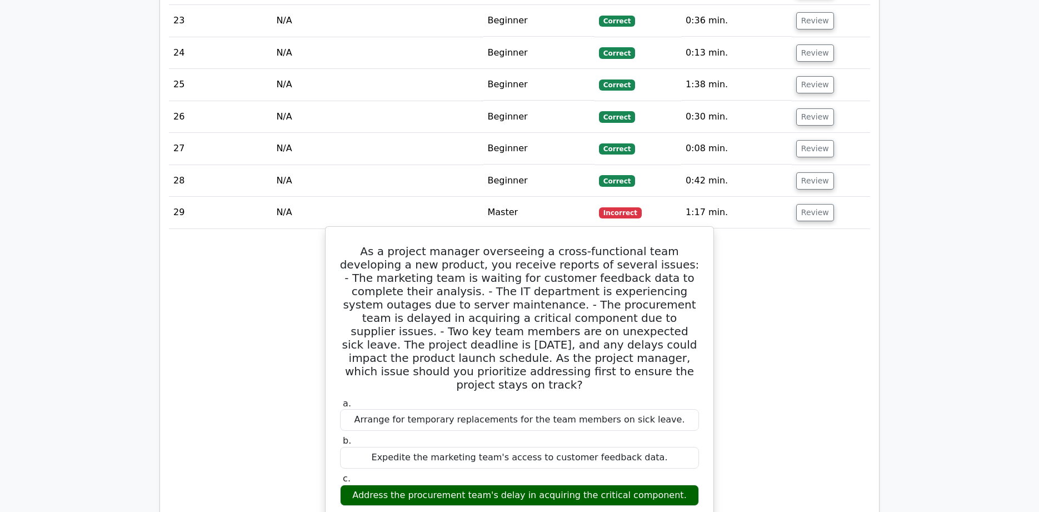
click at [382, 447] on div "Expedite the marketing team's access to customer feedback data." at bounding box center [519, 458] width 359 height 22
drag, startPoint x: 384, startPoint y: 423, endPoint x: 653, endPoint y: 423, distance: 269.0
click at [653, 447] on div "Expedite the marketing team's access to customer feedback data." at bounding box center [519, 458] width 359 height 22
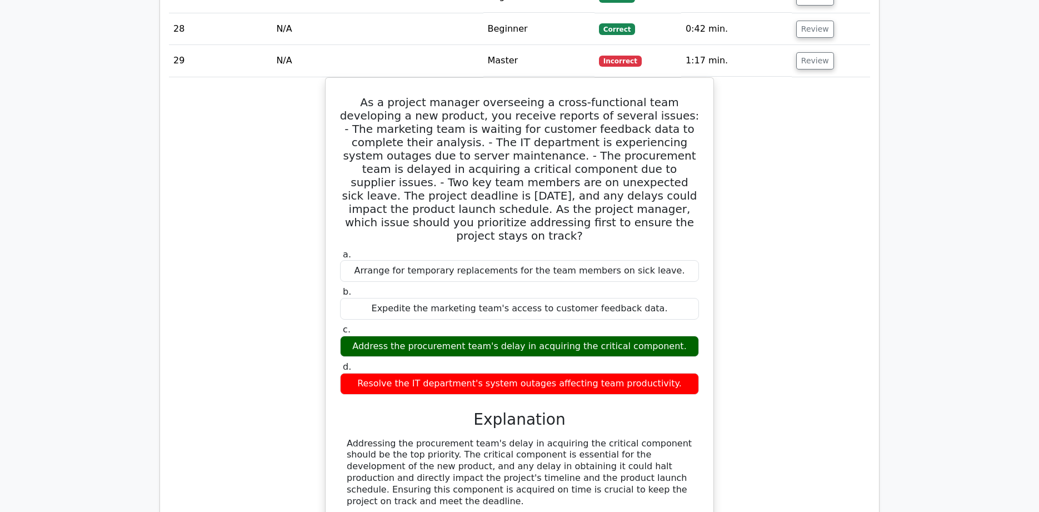
scroll to position [1796, 0]
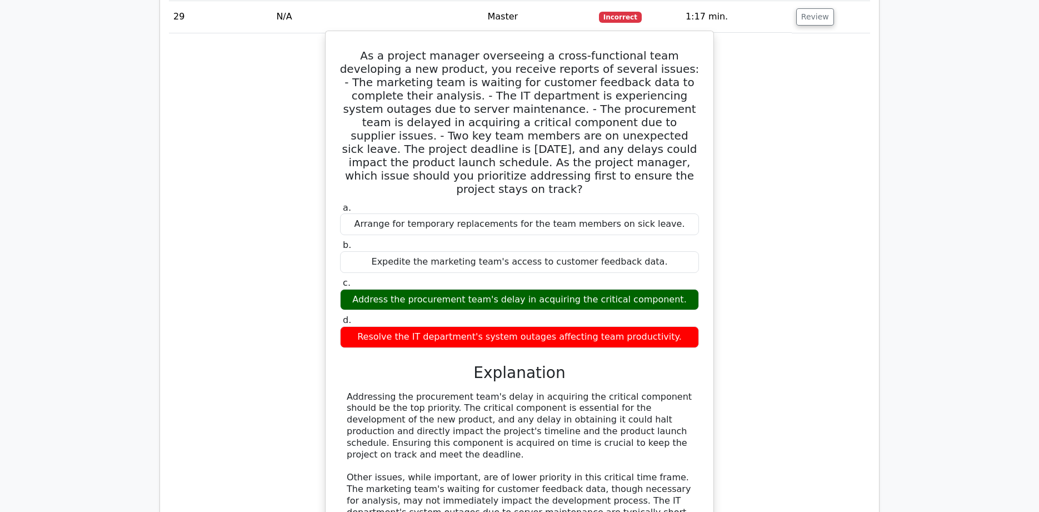
click at [373, 289] on div "Address the procurement team's delay in acquiring the critical component." at bounding box center [519, 300] width 359 height 22
drag, startPoint x: 365, startPoint y: 267, endPoint x: 692, endPoint y: 268, distance: 327.3
click at [694, 289] on div "Address the procurement team's delay in acquiring the critical component." at bounding box center [519, 300] width 359 height 22
drag, startPoint x: 367, startPoint y: 307, endPoint x: 679, endPoint y: 302, distance: 311.3
click at [679, 326] on div "Resolve the IT department's system outages affecting team productivity." at bounding box center [519, 337] width 359 height 22
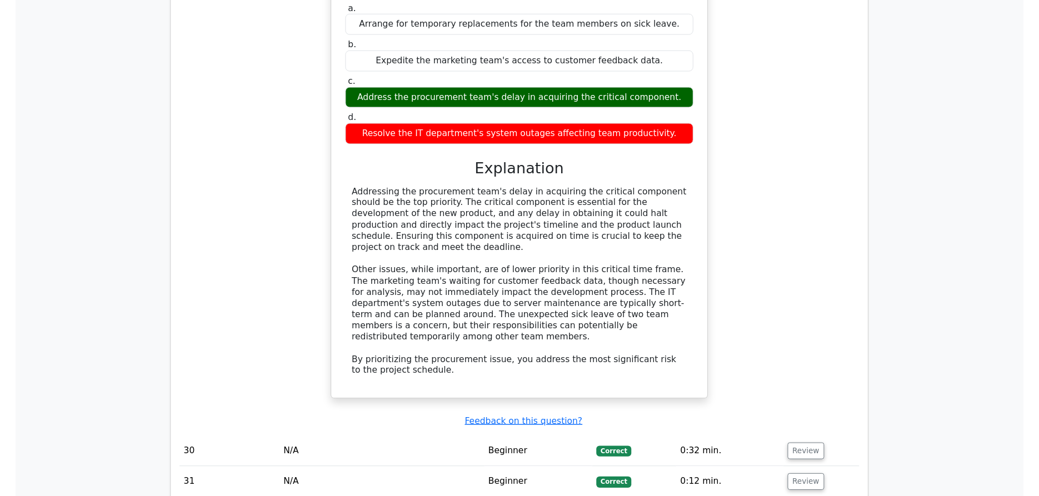
scroll to position [1947, 0]
